Goal: Book appointment/travel/reservation

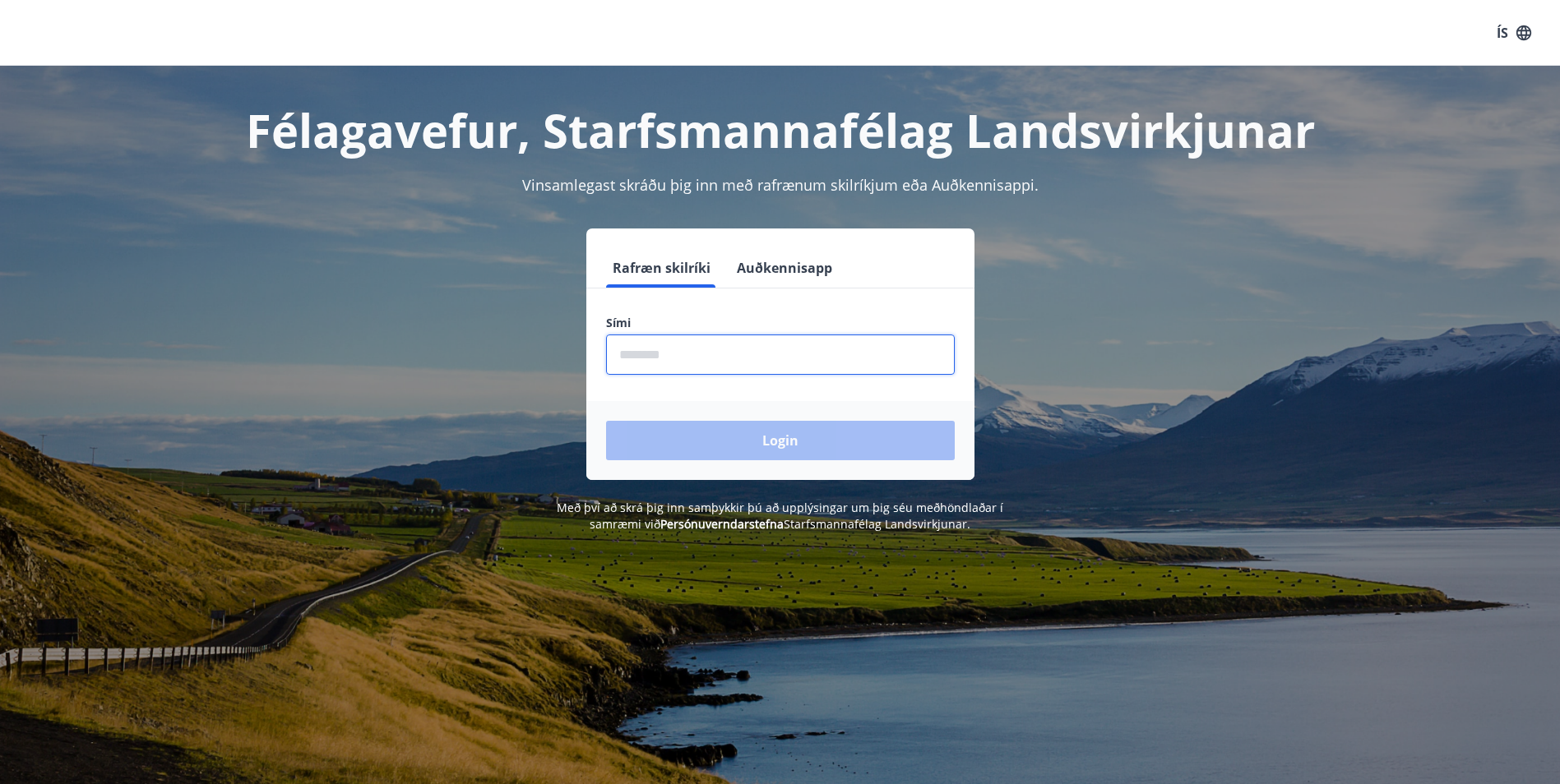
click at [666, 359] on input "phone" at bounding box center [780, 354] width 349 height 40
type input "********"
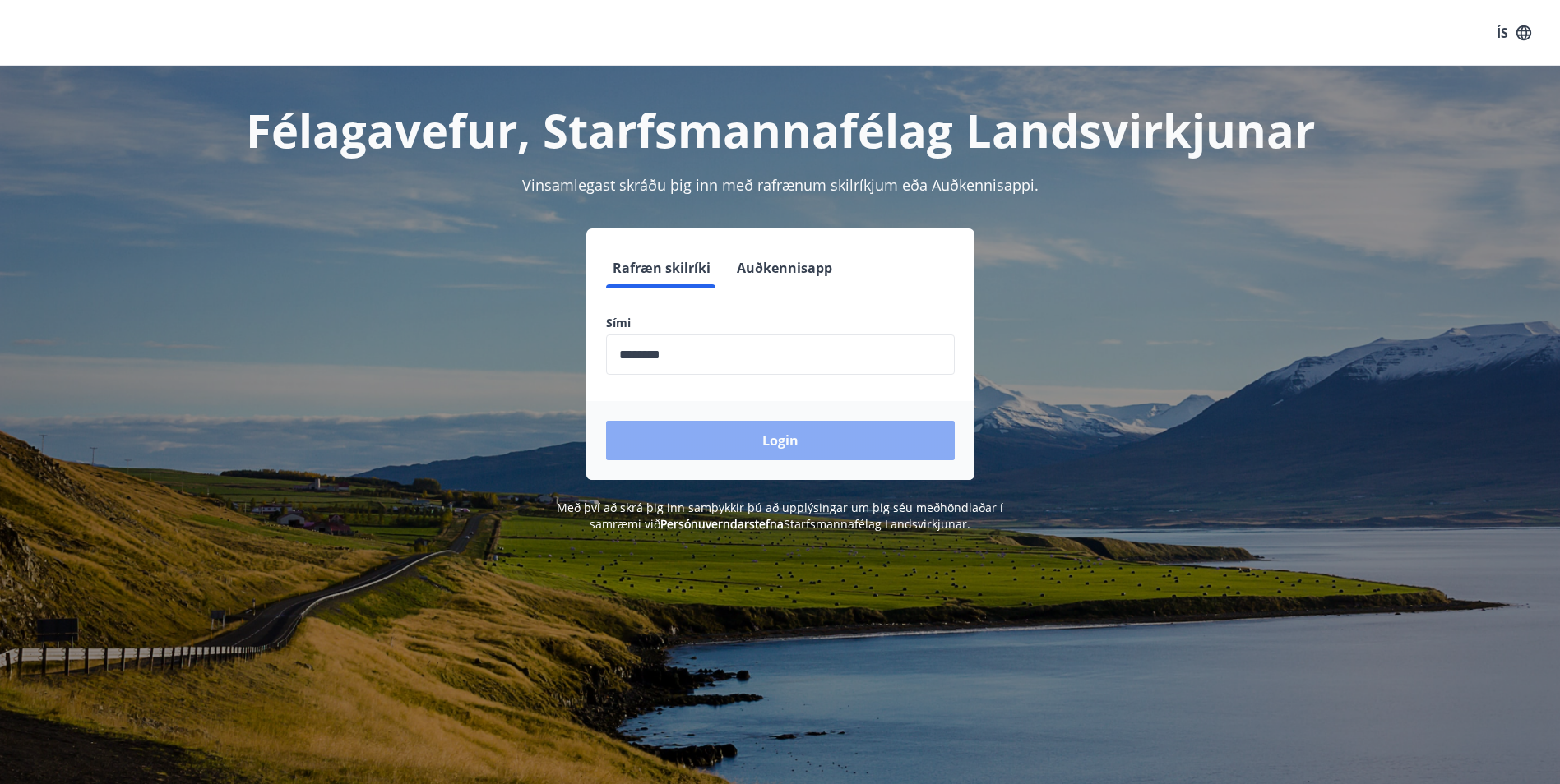
click at [661, 440] on button "Login" at bounding box center [780, 440] width 349 height 40
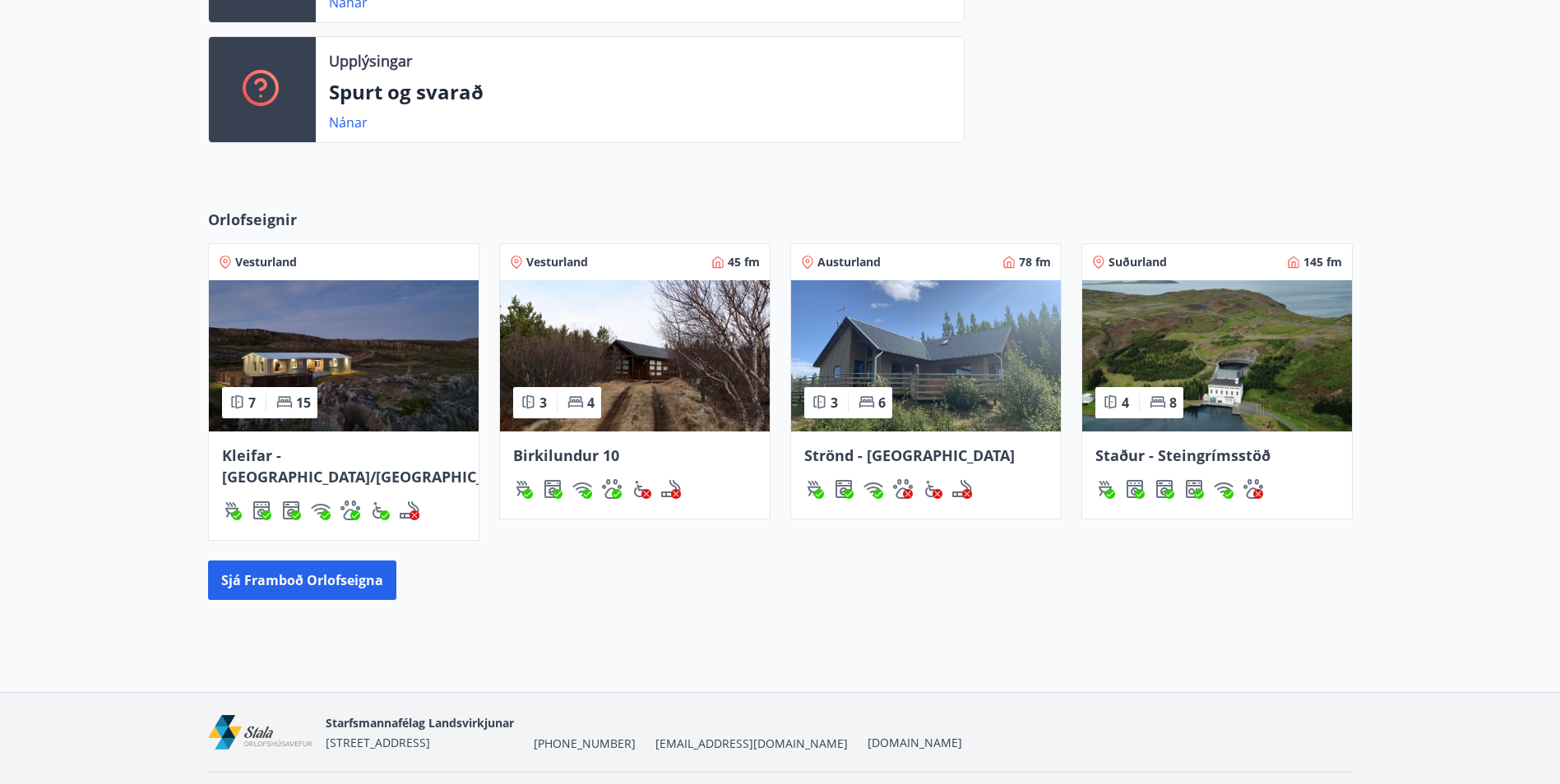
scroll to position [572, 0]
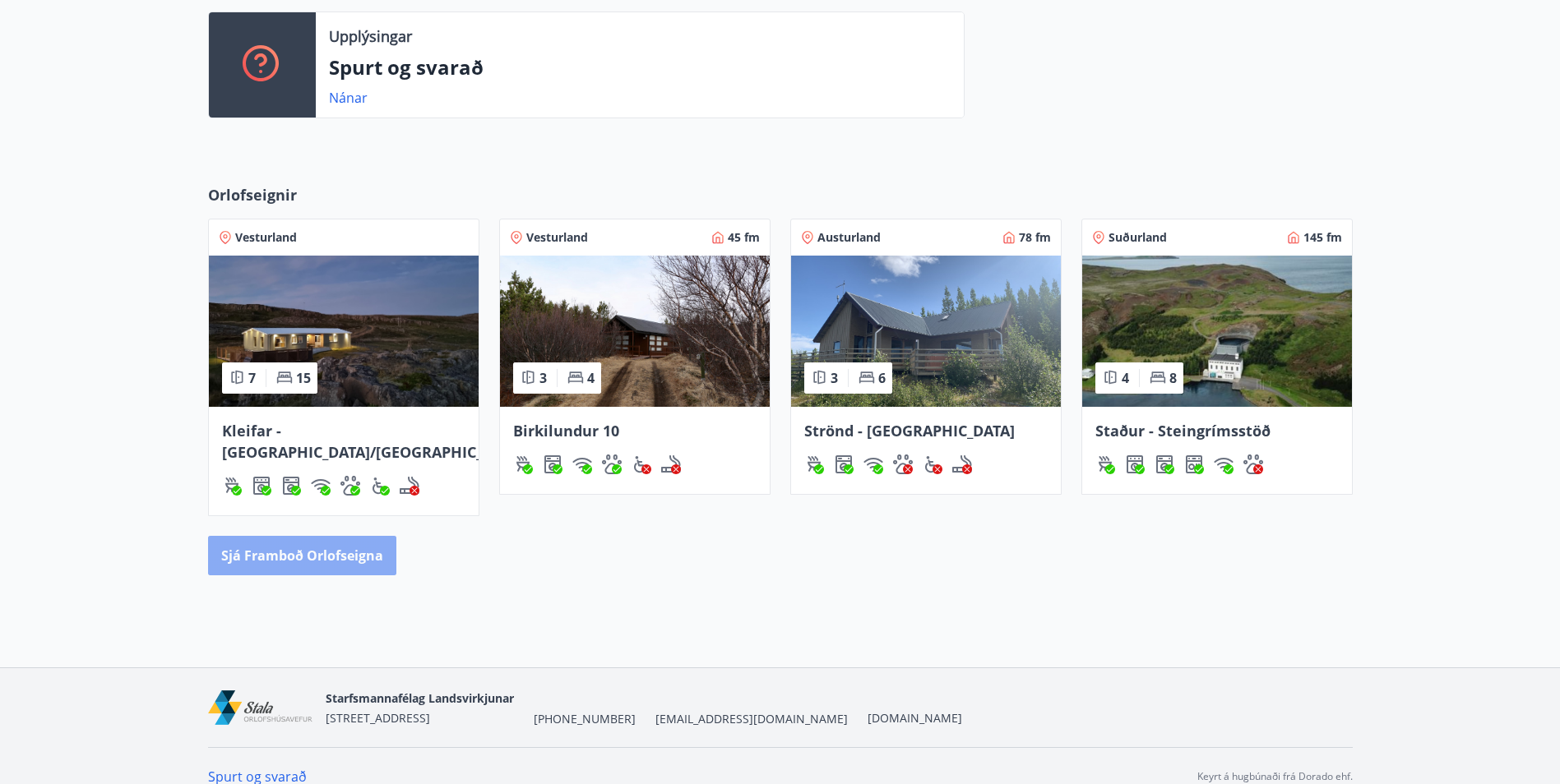
click at [331, 536] on button "Sjá framboð orlofseigna" at bounding box center [301, 555] width 188 height 40
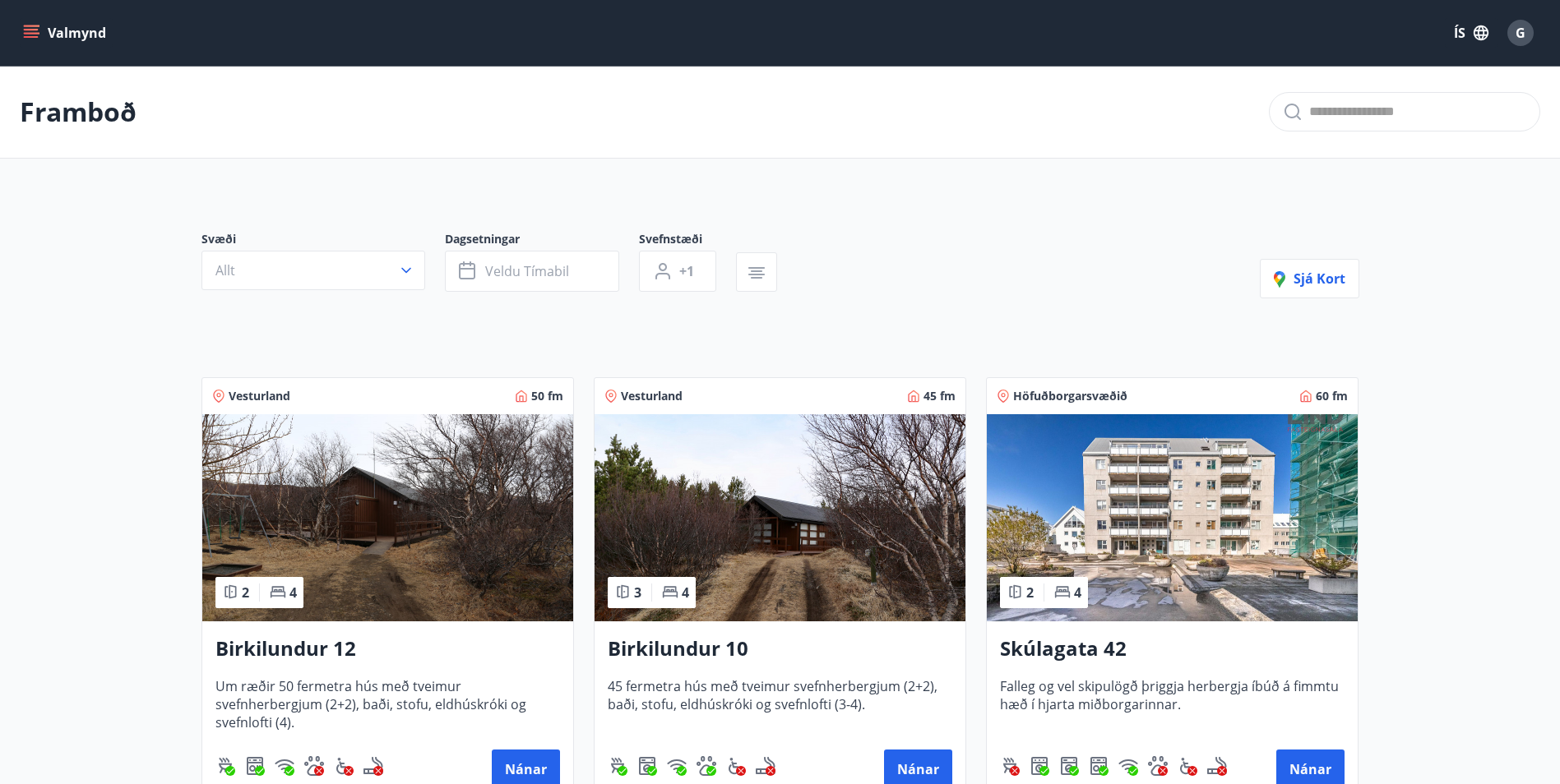
click at [1110, 528] on img at bounding box center [1173, 518] width 371 height 208
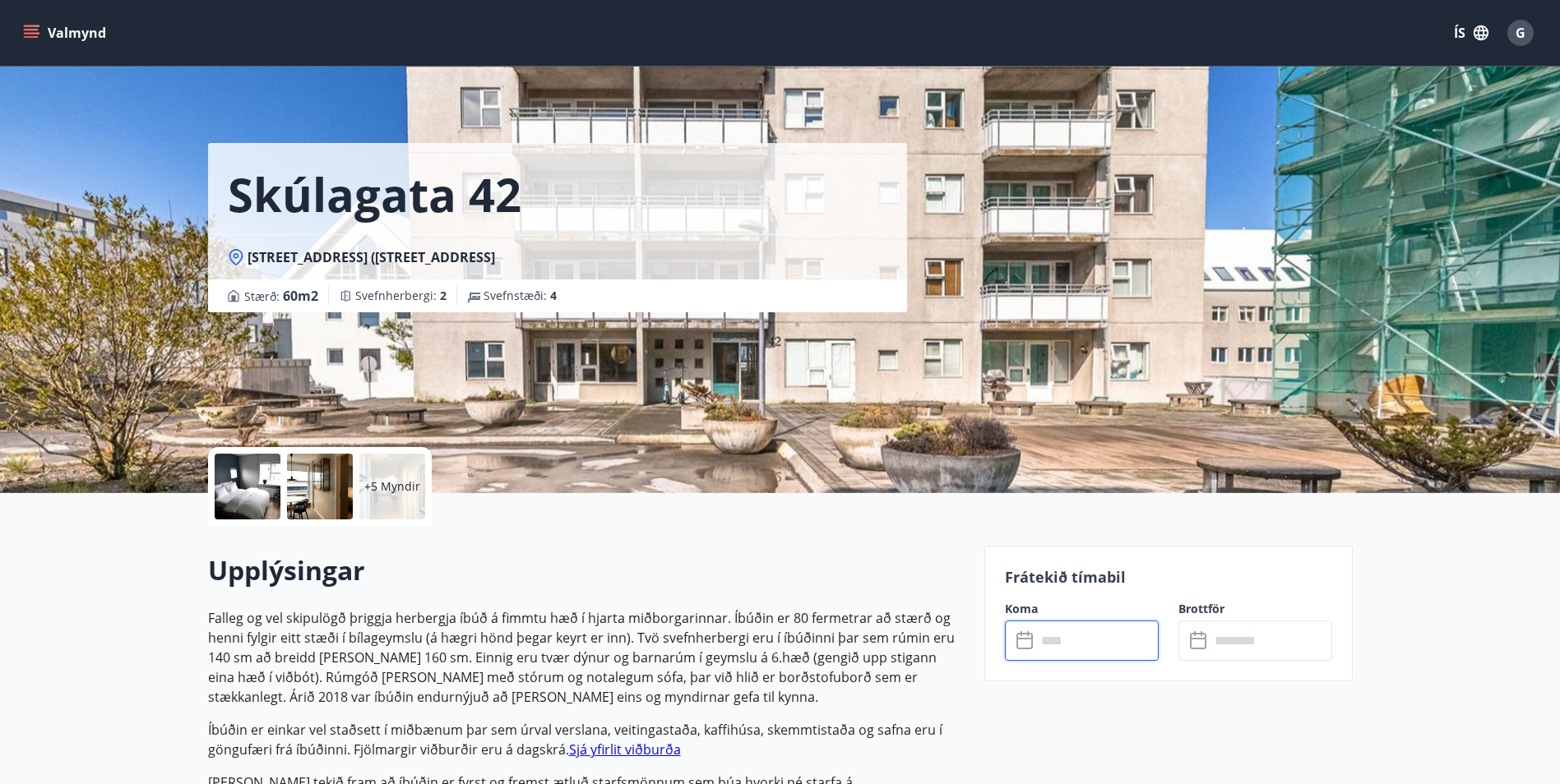
click at [1069, 642] on input "text" at bounding box center [1097, 640] width 122 height 40
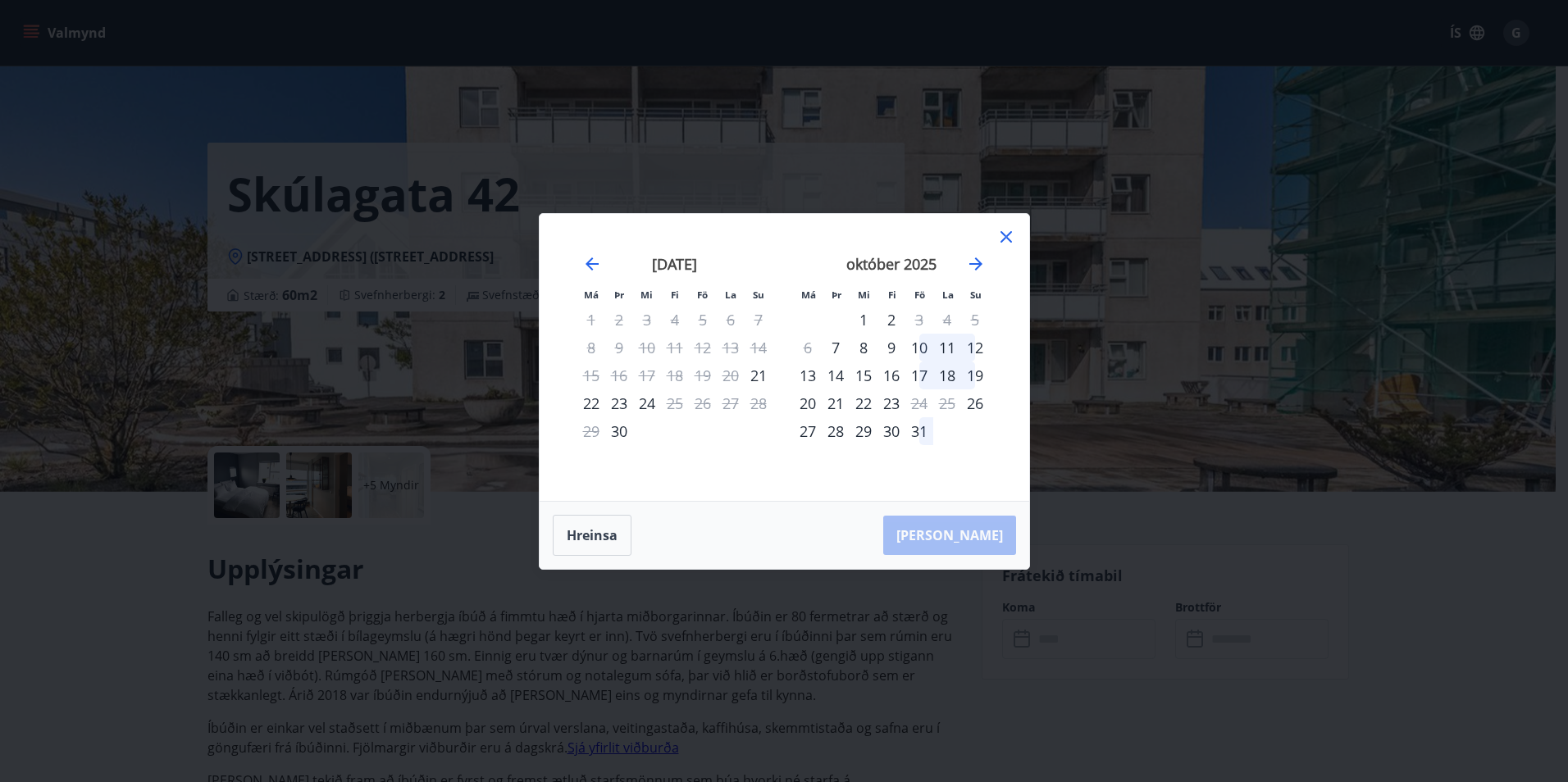
click at [1000, 237] on icon at bounding box center [1006, 237] width 19 height 19
